Goal: Navigation & Orientation: Find specific page/section

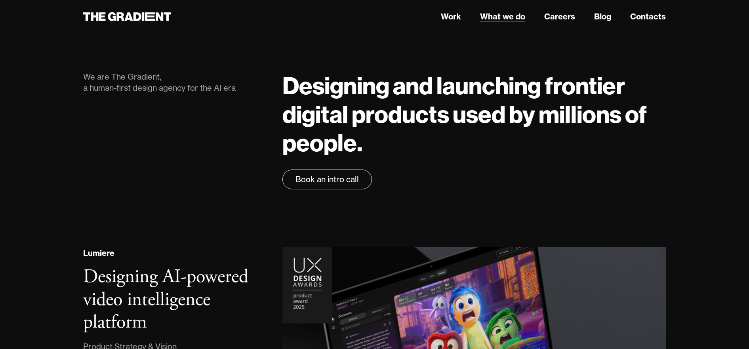
click at [506, 16] on link "What we do" at bounding box center [502, 17] width 45 height 12
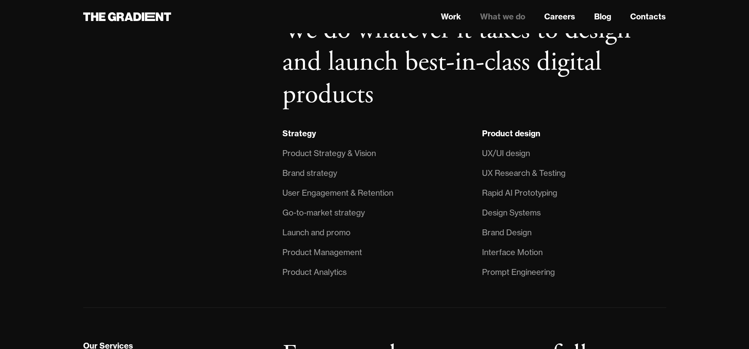
scroll to position [342, 0]
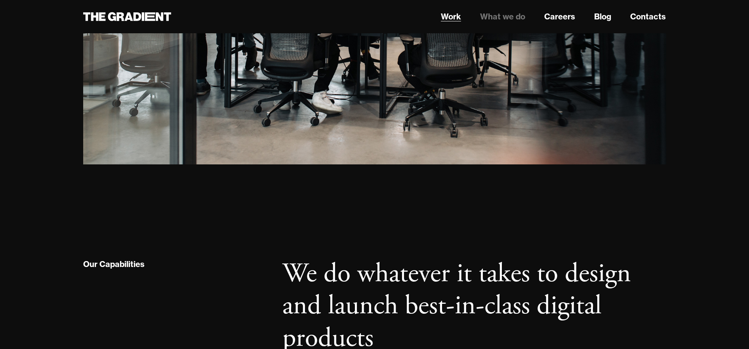
click at [458, 16] on link "Work" at bounding box center [451, 17] width 20 height 12
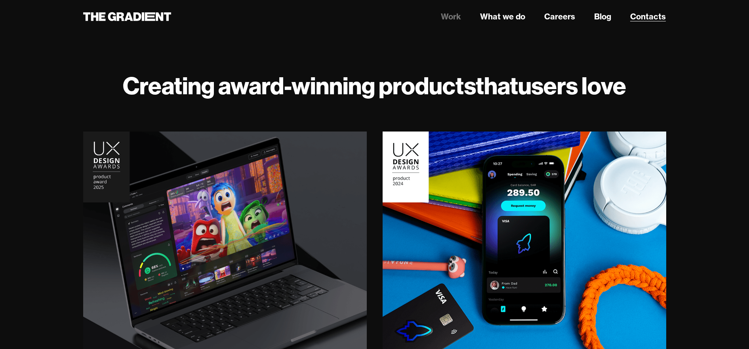
click at [658, 19] on link "Contacts" at bounding box center [648, 17] width 36 height 12
